Goal: Information Seeking & Learning: Learn about a topic

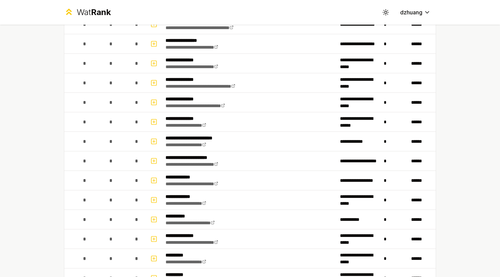
scroll to position [478, 0]
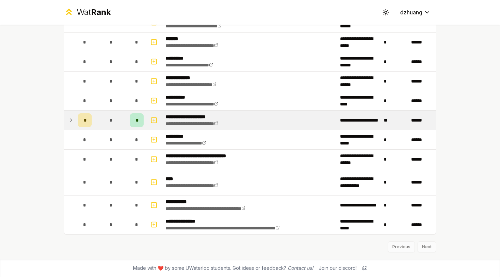
click at [105, 117] on div "*" at bounding box center [111, 120] width 14 height 14
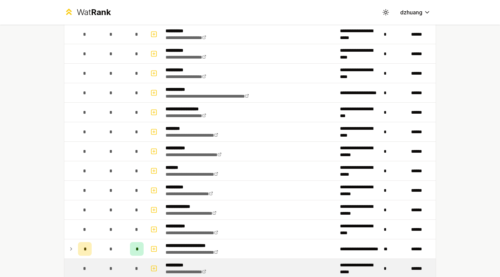
scroll to position [478, 0]
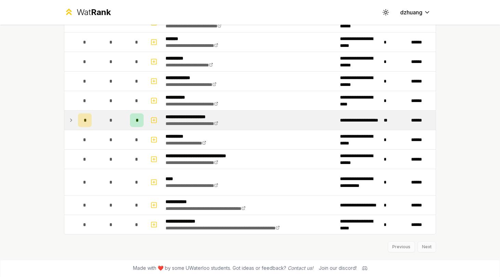
click at [110, 122] on div "*" at bounding box center [111, 120] width 14 height 14
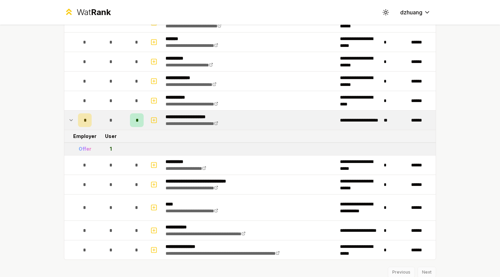
click at [109, 124] on div "*" at bounding box center [111, 120] width 14 height 14
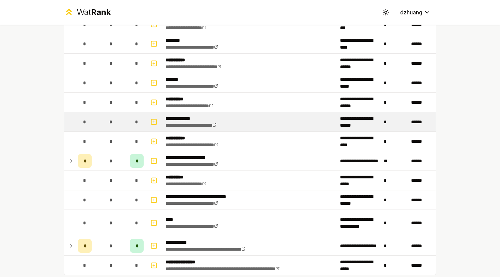
scroll to position [478, 0]
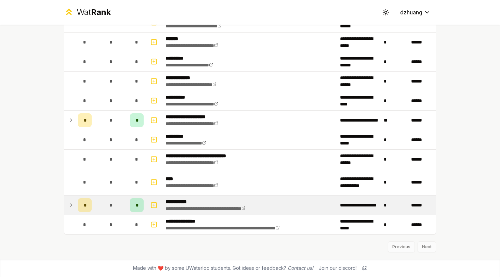
click at [119, 200] on td "*" at bounding box center [110, 204] width 33 height 19
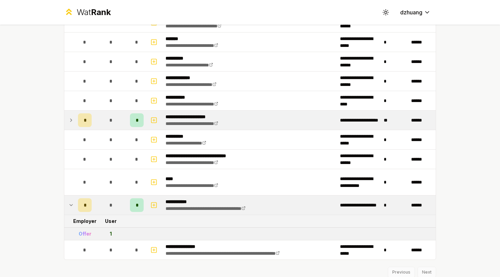
click at [94, 125] on td "*" at bounding box center [110, 119] width 33 height 19
